Goal: Transaction & Acquisition: Download file/media

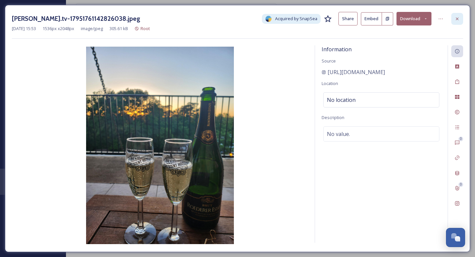
click at [460, 18] on icon at bounding box center [457, 18] width 5 height 5
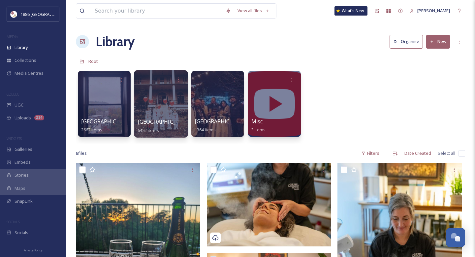
click at [163, 111] on div at bounding box center [161, 103] width 54 height 67
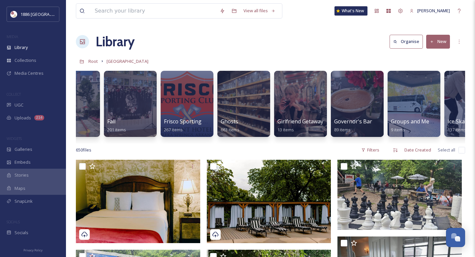
scroll to position [0, 486]
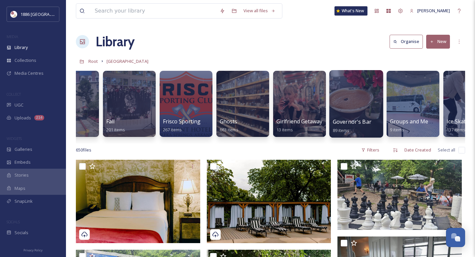
click at [372, 110] on div at bounding box center [356, 103] width 54 height 67
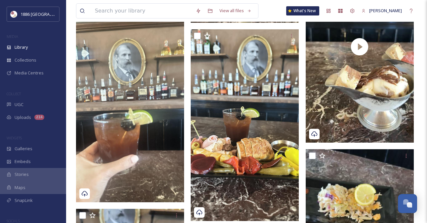
scroll to position [2965, 0]
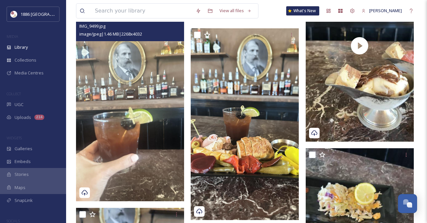
click at [175, 28] on div "IMG_9499.jpg" at bounding box center [130, 26] width 103 height 8
click at [177, 29] on div "IMG_9499.jpg" at bounding box center [130, 26] width 103 height 8
click at [180, 29] on div "IMG_9499.jpg" at bounding box center [130, 26] width 103 height 8
click at [156, 108] on img at bounding box center [130, 106] width 108 height 192
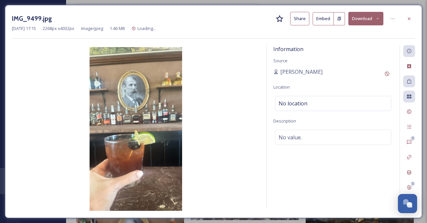
click at [360, 22] on button "Download" at bounding box center [365, 19] width 35 height 14
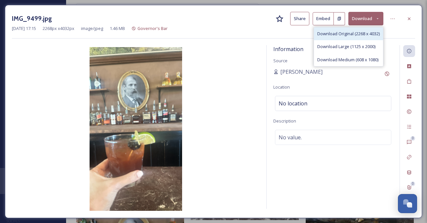
click at [360, 32] on span "Download Original (2268 x 4032)" at bounding box center [348, 34] width 62 height 6
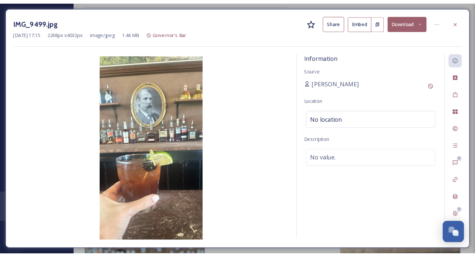
scroll to position [3357, 0]
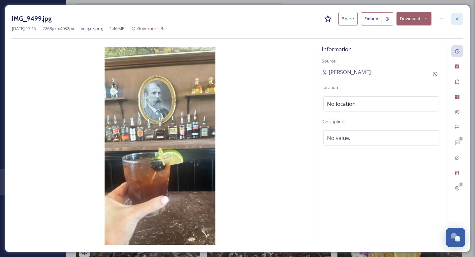
click at [456, 19] on icon at bounding box center [457, 18] width 3 height 3
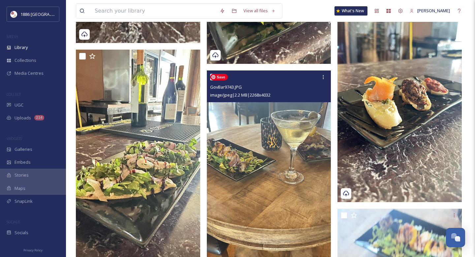
scroll to position [1579, 0]
click at [324, 77] on icon at bounding box center [323, 76] width 5 height 5
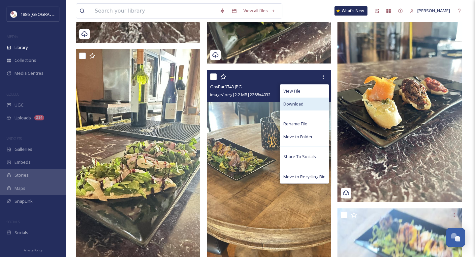
click at [311, 105] on div "Download" at bounding box center [304, 103] width 49 height 13
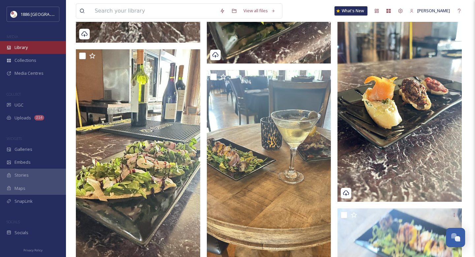
click at [33, 46] on div "Library" at bounding box center [33, 47] width 66 height 13
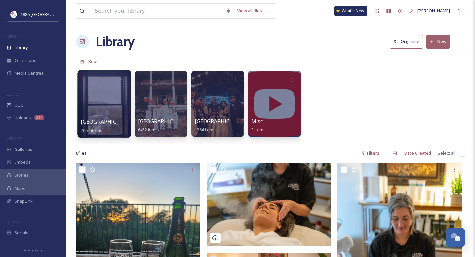
click at [104, 120] on span "[GEOGRAPHIC_DATA]" at bounding box center [108, 121] width 54 height 7
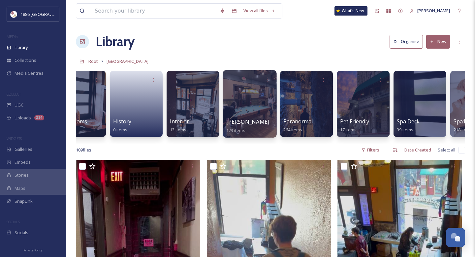
scroll to position [0, 546]
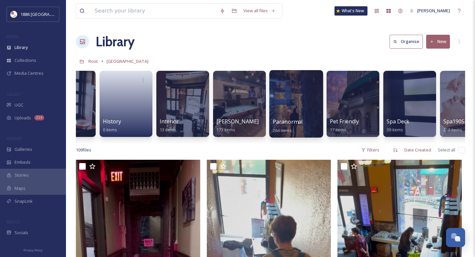
click at [313, 109] on div at bounding box center [296, 103] width 54 height 67
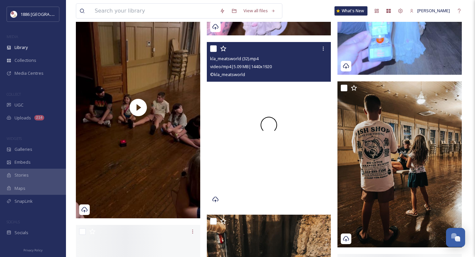
scroll to position [1178, 0]
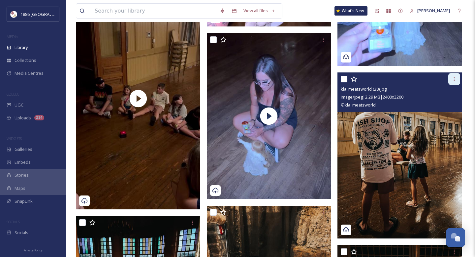
click at [452, 83] on div at bounding box center [455, 79] width 12 height 12
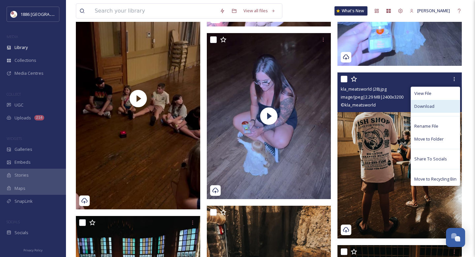
click at [429, 104] on span "Download" at bounding box center [425, 106] width 20 height 6
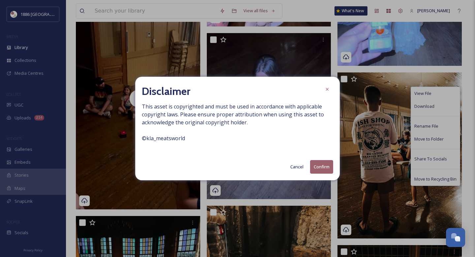
click at [319, 168] on button "Confirm" at bounding box center [321, 167] width 23 height 14
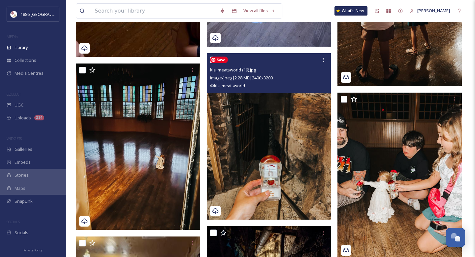
scroll to position [1330, 0]
